Goal: Task Accomplishment & Management: Complete application form

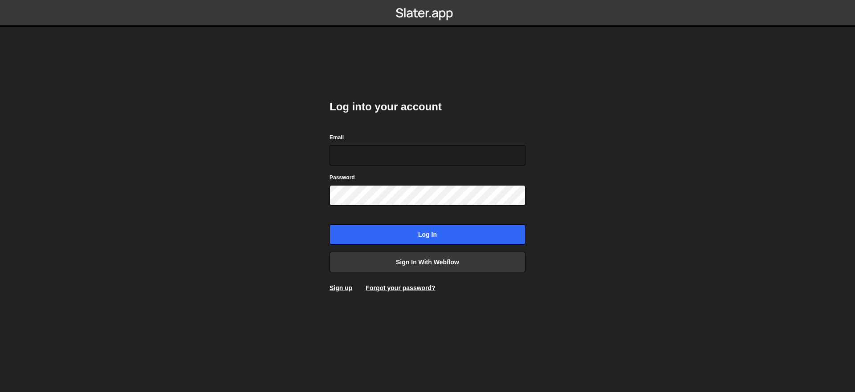
click at [341, 292] on div "Sign up" at bounding box center [340, 288] width 23 height 9
click at [341, 288] on link "Sign up" at bounding box center [340, 287] width 23 height 7
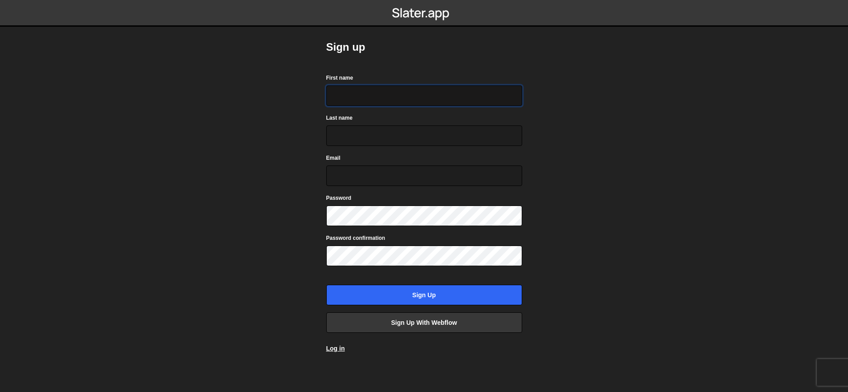
click at [350, 96] on input "First name" at bounding box center [424, 95] width 196 height 20
type input "Spencer"
type input "Bunting"
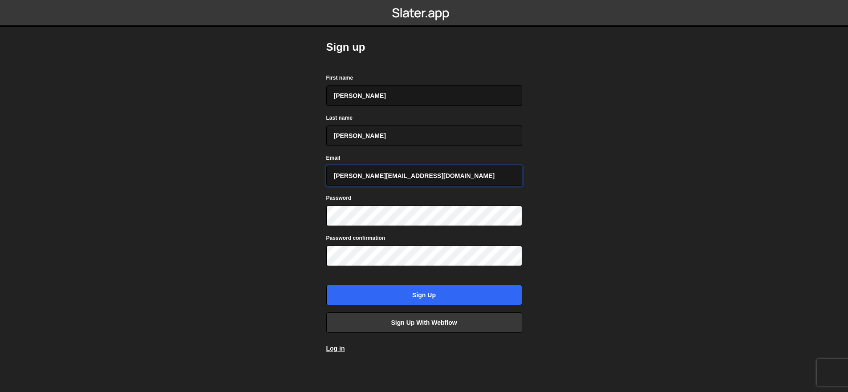
type input "spencer@davidmolnar.com"
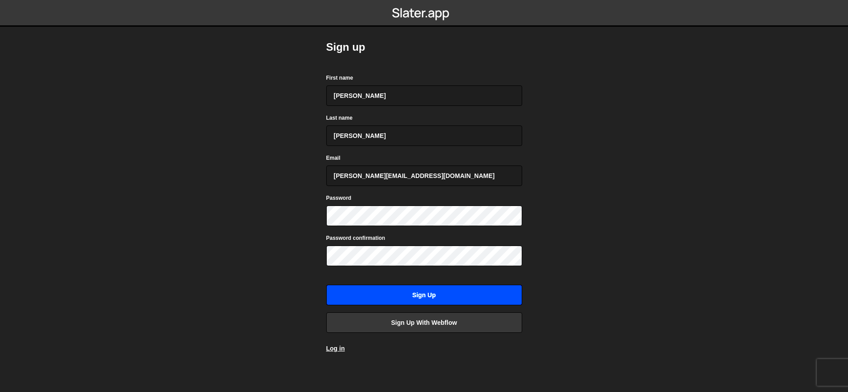
click at [423, 297] on input "Sign up" at bounding box center [424, 295] width 196 height 20
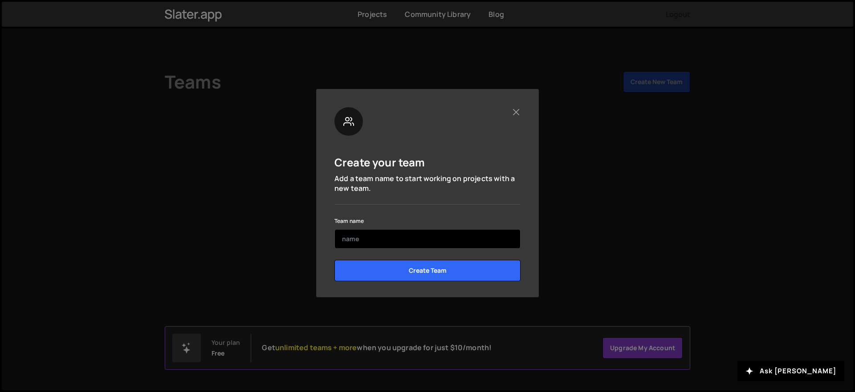
click at [360, 233] on input "text" at bounding box center [427, 239] width 186 height 20
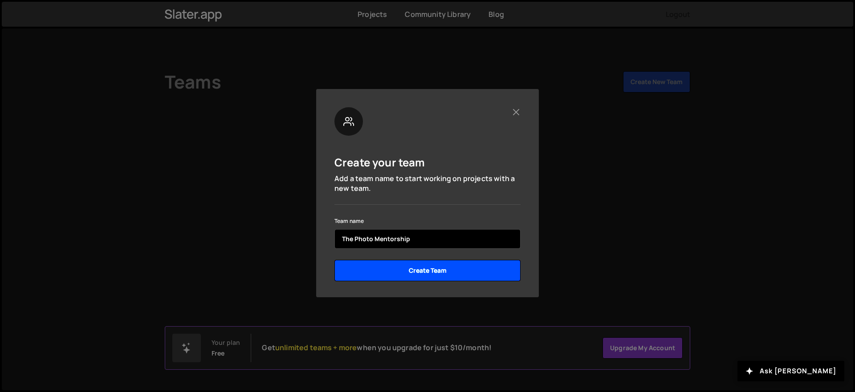
type input "The Photo Mentorship"
click at [403, 270] on input "Create Team" at bounding box center [427, 270] width 186 height 21
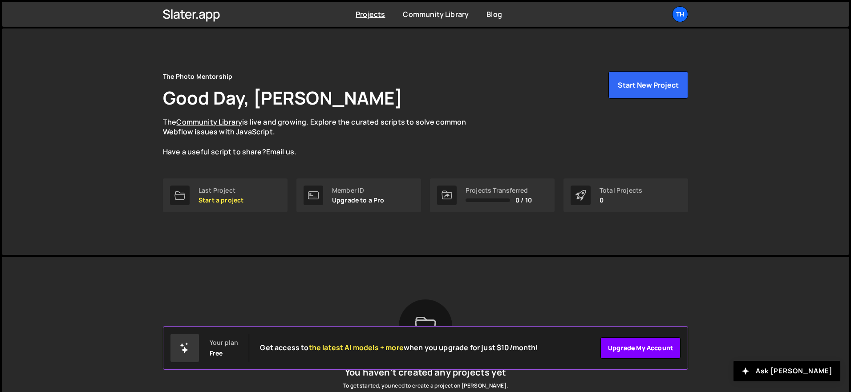
click at [640, 348] on link "Upgrade my account" at bounding box center [641, 347] width 80 height 21
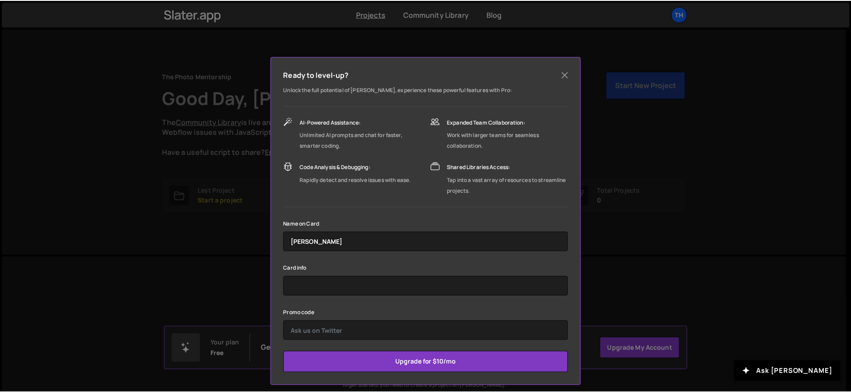
scroll to position [39, 0]
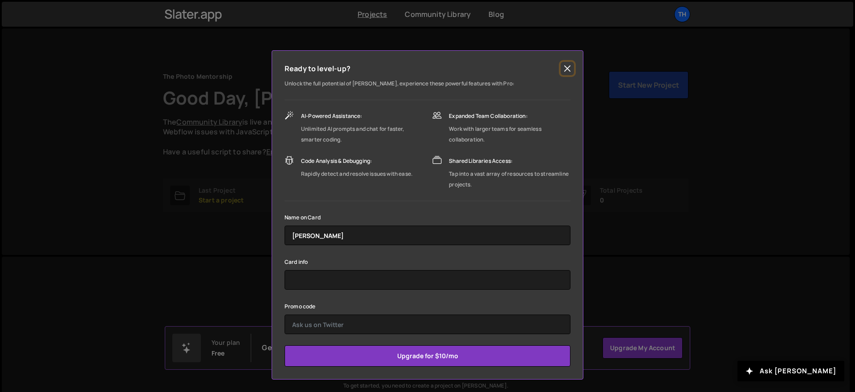
click at [561, 67] on button "Close" at bounding box center [566, 68] width 13 height 13
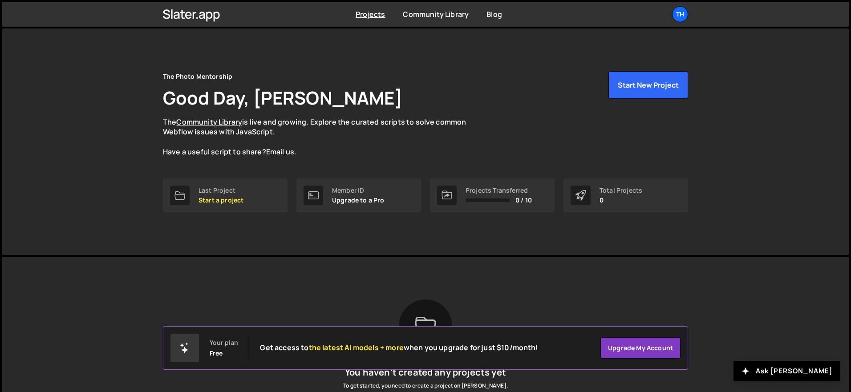
click at [571, 103] on div "The Photo Mentorship Good Day, Spencer Bunting The Community Library is live an…" at bounding box center [425, 114] width 525 height 86
drag, startPoint x: 637, startPoint y: 48, endPoint x: 633, endPoint y: 30, distance: 17.8
click at [637, 47] on div "The Photo Mentorship Good Day, Spencer Bunting The Community Library is live an…" at bounding box center [426, 141] width 552 height 227
click at [444, 42] on div "The Photo Mentorship Good Day, Spencer Bunting The Community Library is live an…" at bounding box center [426, 141] width 552 height 227
click at [756, 53] on div "The Photo Mentorship Good Day, Spencer Bunting The Community Library is live an…" at bounding box center [426, 141] width 848 height 227
